Goal: Navigation & Orientation: Find specific page/section

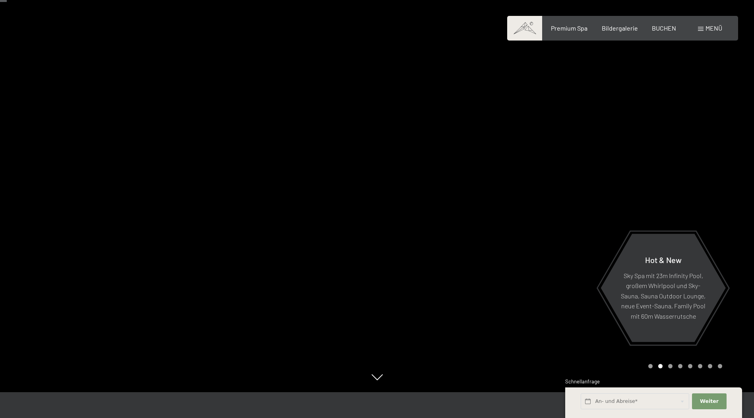
scroll to position [40, 0]
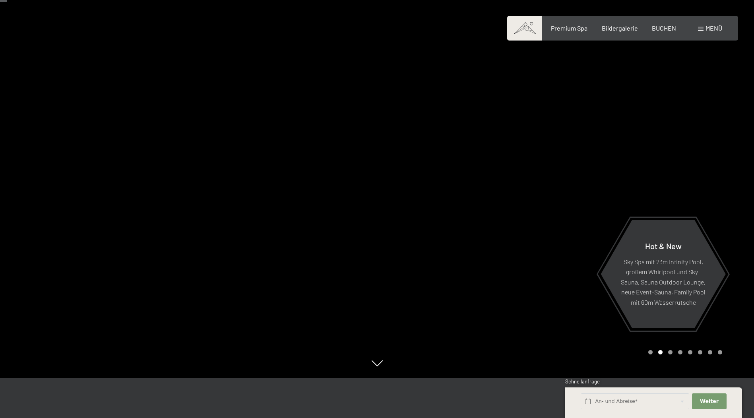
click at [586, 189] on div at bounding box center [565, 169] width 377 height 418
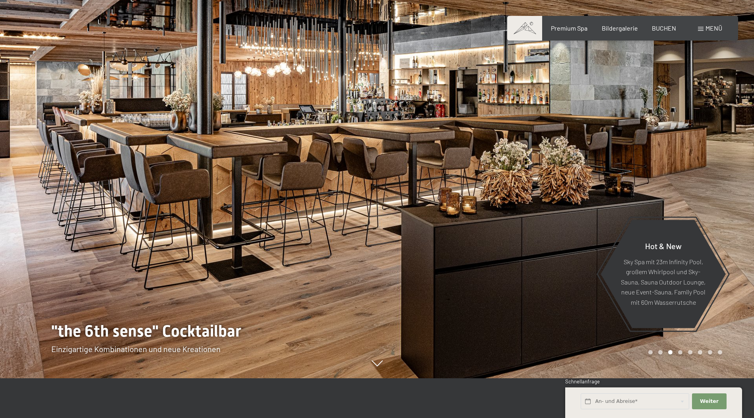
click at [586, 189] on div at bounding box center [565, 169] width 377 height 418
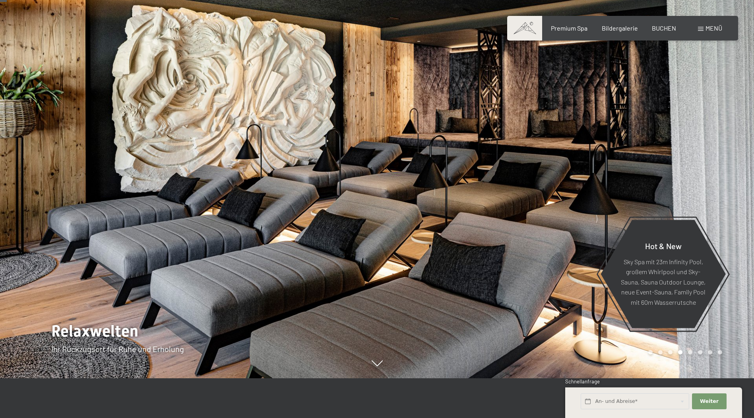
click at [586, 189] on div at bounding box center [565, 169] width 377 height 418
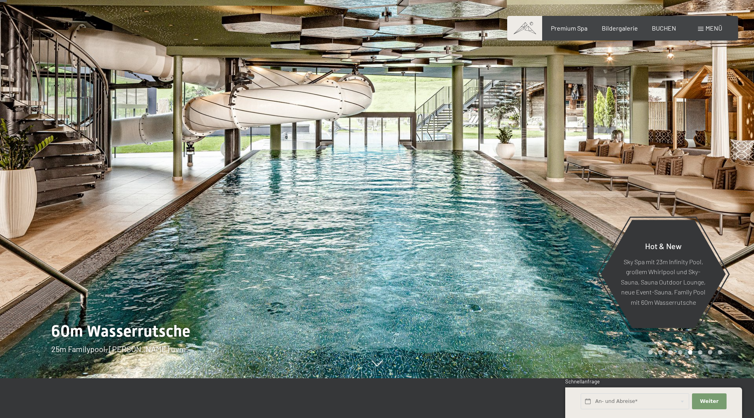
click at [586, 189] on div at bounding box center [565, 169] width 377 height 418
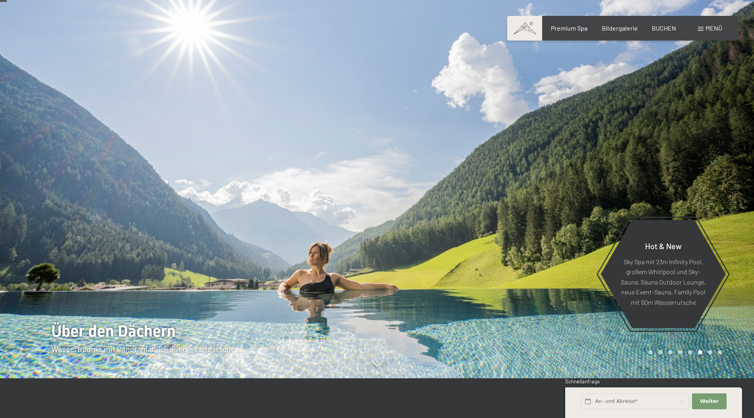
click at [586, 189] on div at bounding box center [565, 169] width 377 height 418
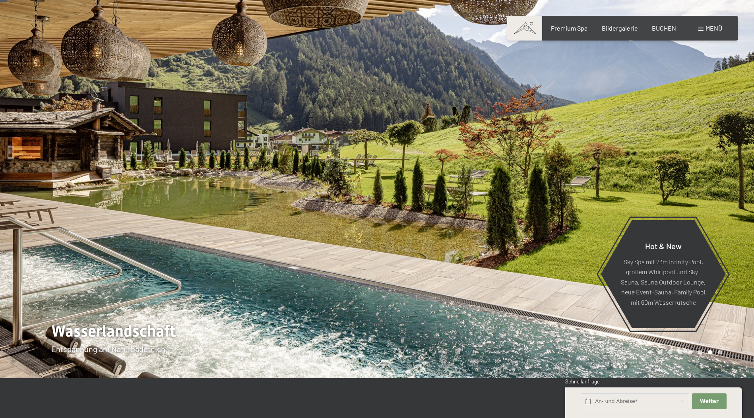
click at [586, 189] on div at bounding box center [565, 169] width 377 height 418
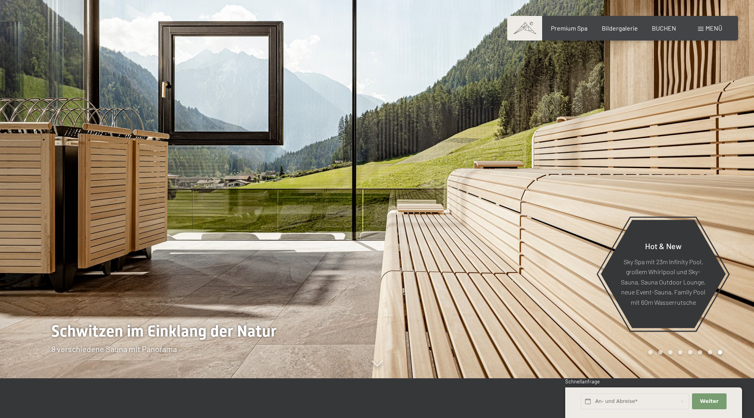
click at [410, 176] on div at bounding box center [565, 169] width 377 height 418
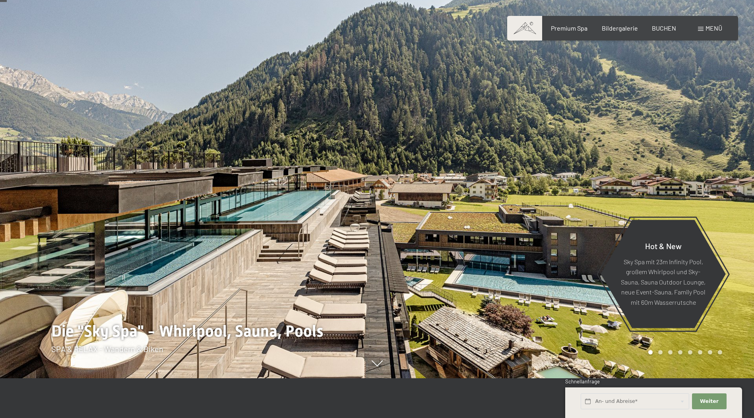
click at [655, 180] on div at bounding box center [565, 169] width 377 height 418
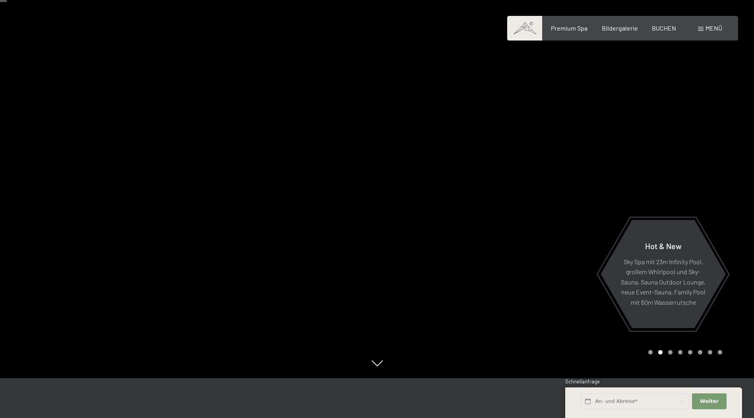
click at [655, 180] on div at bounding box center [565, 169] width 377 height 418
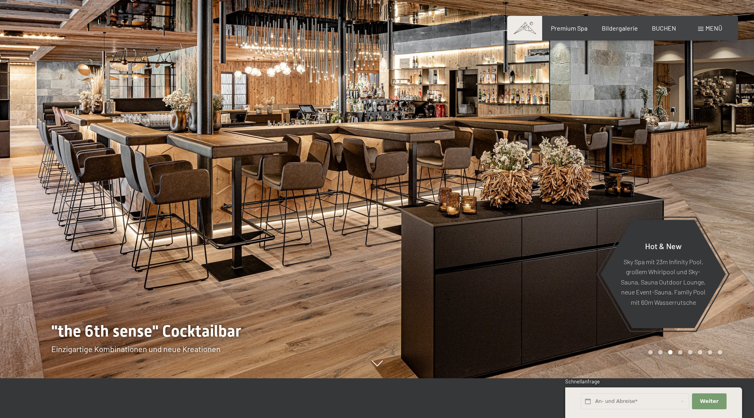
click at [653, 180] on div at bounding box center [565, 169] width 377 height 418
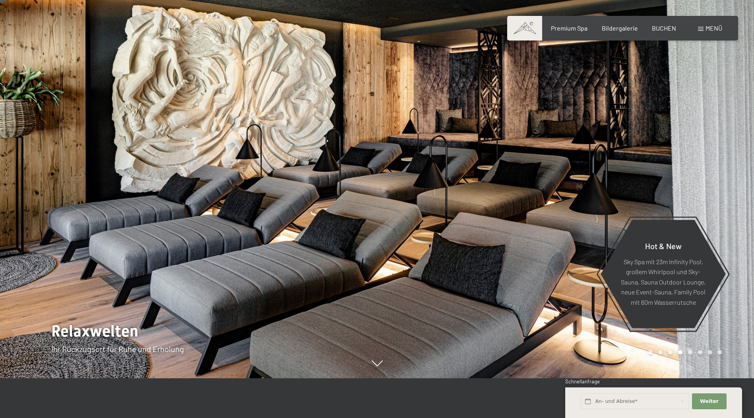
click at [651, 175] on div at bounding box center [565, 169] width 377 height 418
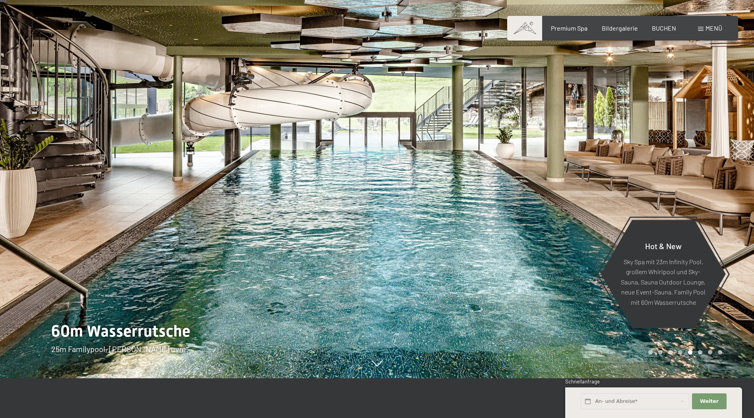
click at [650, 175] on div at bounding box center [565, 169] width 377 height 418
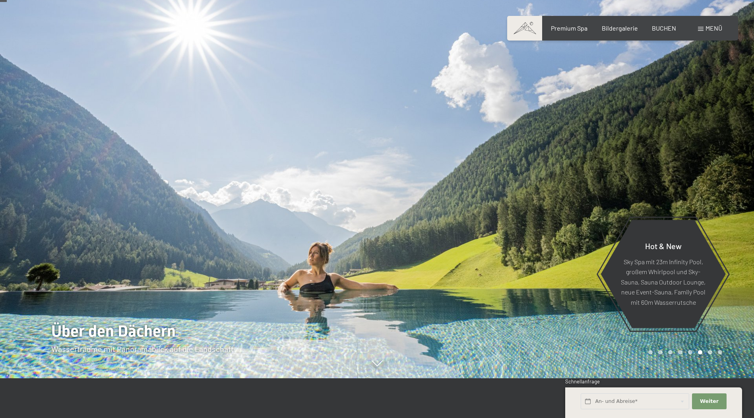
click at [650, 175] on div at bounding box center [565, 169] width 377 height 418
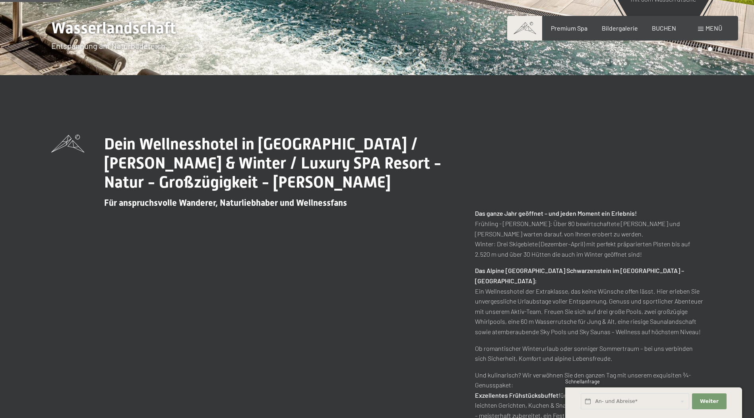
scroll to position [358, 0]
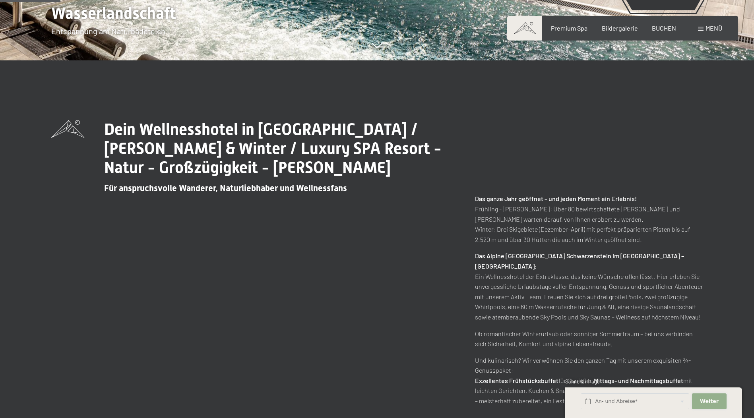
click at [718, 403] on button "Weiter Adressfelder ausblenden" at bounding box center [709, 402] width 34 height 16
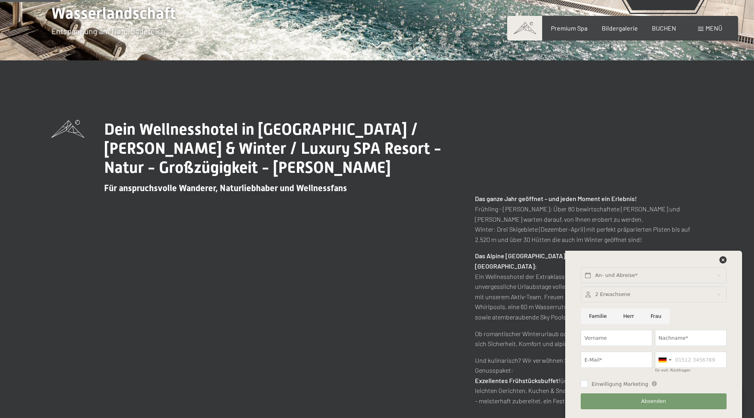
click at [564, 132] on div "Dein Wellnesshotel in [GEOGRAPHIC_DATA] / [PERSON_NAME] & Winter / Luxury SPA R…" at bounding box center [377, 263] width 652 height 286
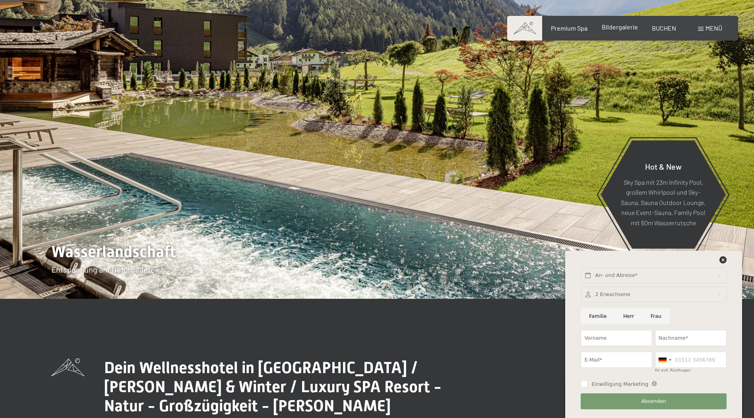
click at [612, 32] on div "Premium Spa Bildergalerie BUCHEN" at bounding box center [606, 28] width 167 height 9
click at [614, 29] on span "Bildergalerie" at bounding box center [620, 27] width 36 height 8
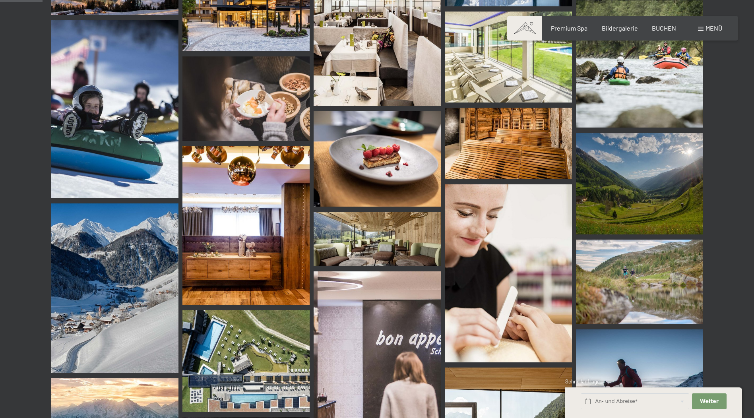
scroll to position [596, 0]
